Goal: Transaction & Acquisition: Download file/media

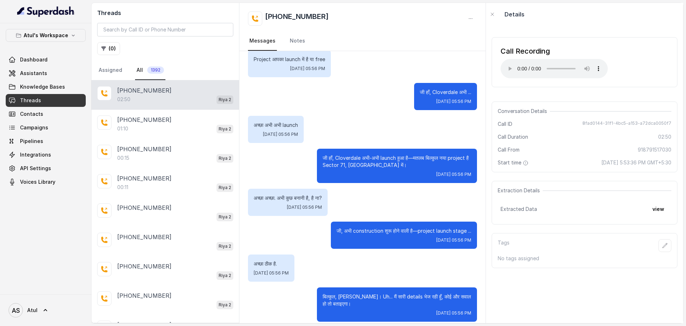
click at [183, 100] on div "02:50 Riya 2" at bounding box center [175, 99] width 116 height 9
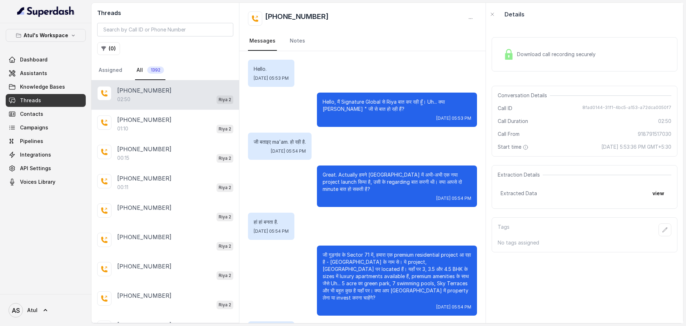
scroll to position [782, 0]
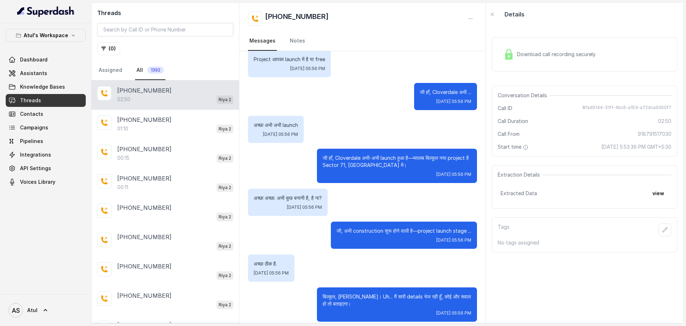
click at [533, 47] on div "Download call recording securely" at bounding box center [550, 54] width 98 height 16
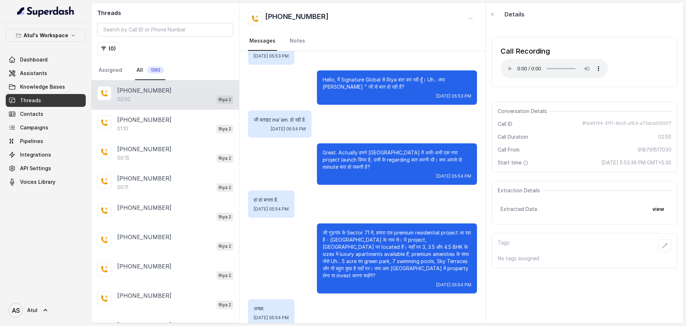
scroll to position [0, 0]
